Goal: Navigation & Orientation: Find specific page/section

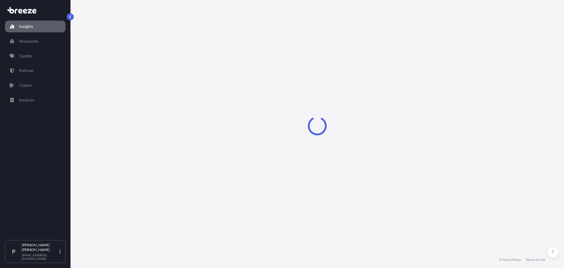
select select "2025"
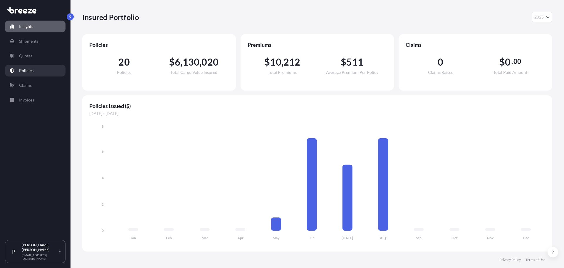
click at [39, 67] on link "Policies" at bounding box center [35, 71] width 60 height 12
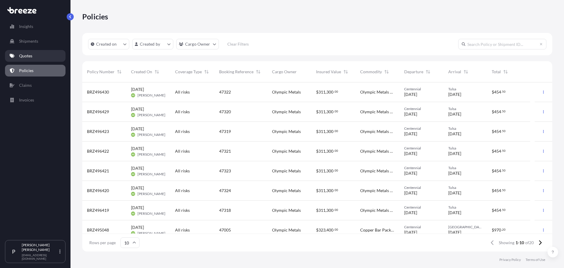
click at [38, 58] on link "Quotes" at bounding box center [35, 56] width 60 height 12
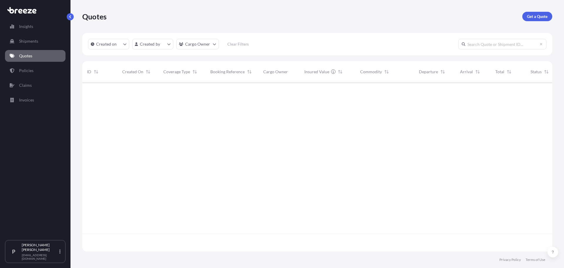
scroll to position [168, 465]
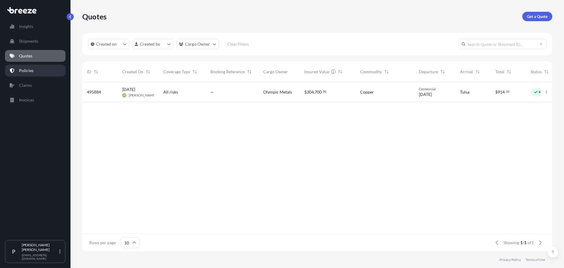
click at [34, 72] on link "Policies" at bounding box center [35, 71] width 60 height 12
